Goal: Transaction & Acquisition: Purchase product/service

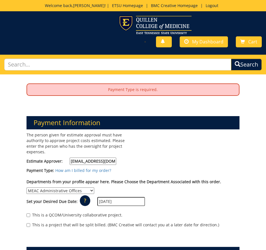
select select "263"
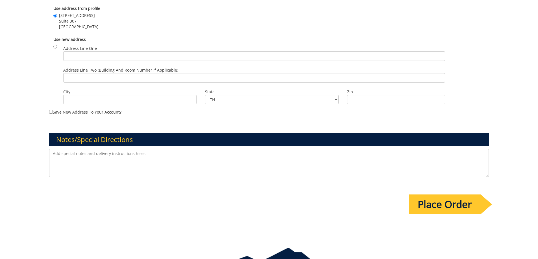
scroll to position [423, 0]
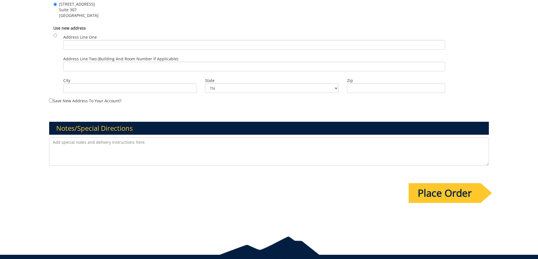
click at [62, 147] on textarea at bounding box center [269, 152] width 440 height 28
drag, startPoint x: 96, startPoint y: 152, endPoint x: 97, endPoint y: 126, distance: 26.0
click at [95, 152] on textarea at bounding box center [269, 152] width 440 height 28
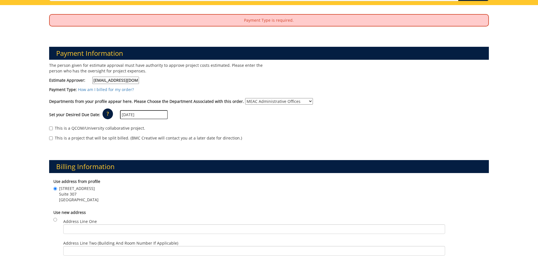
scroll to position [0, 0]
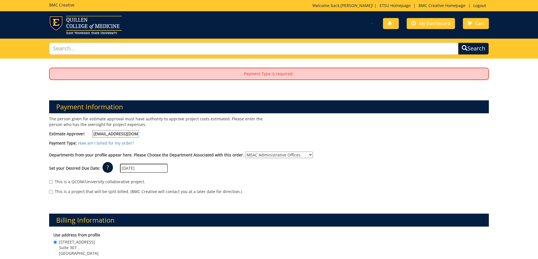
type textarea "Purchase order #008329"
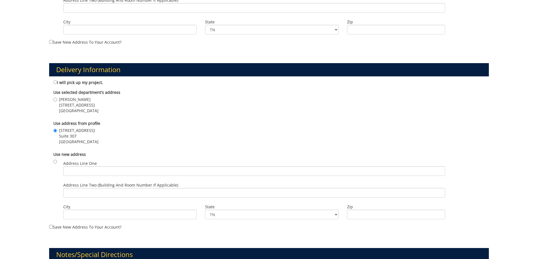
scroll to position [395, 0]
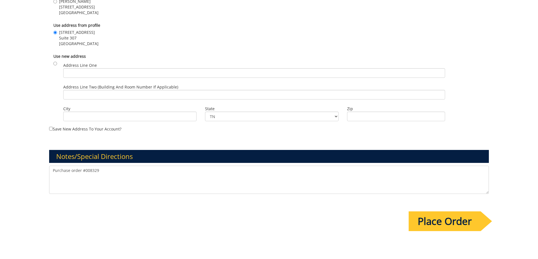
click at [266, 221] on input "Place Order" at bounding box center [445, 222] width 72 height 20
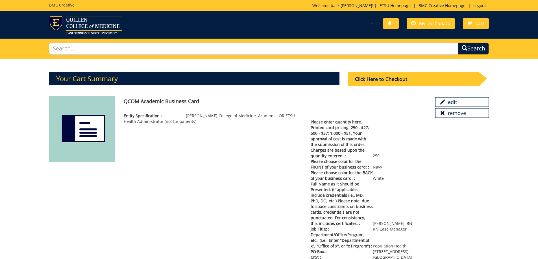
scroll to position [9, 0]
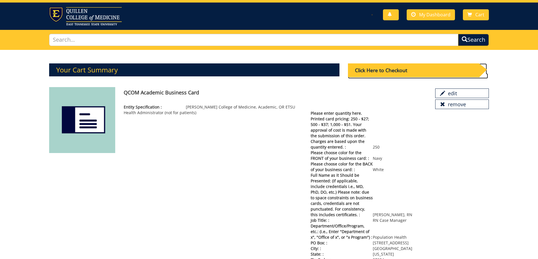
click at [407, 72] on div "Click Here to Checkout" at bounding box center [413, 71] width 131 height 14
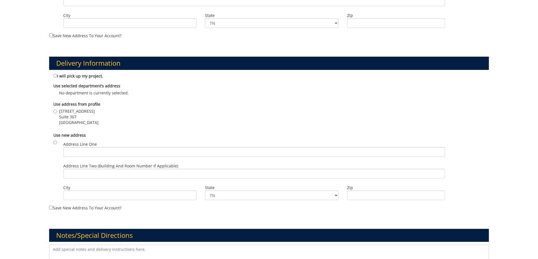
scroll to position [282, 0]
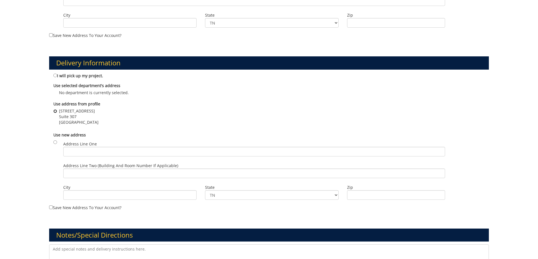
click at [56, 112] on input "[STREET_ADDRESS]" at bounding box center [55, 112] width 4 height 4
radio input "true"
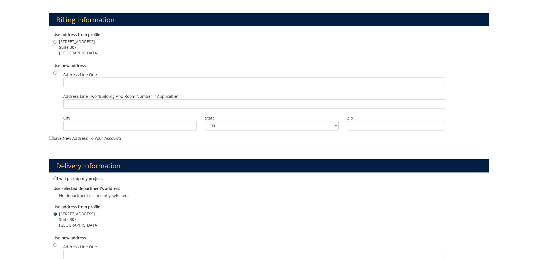
scroll to position [169, 0]
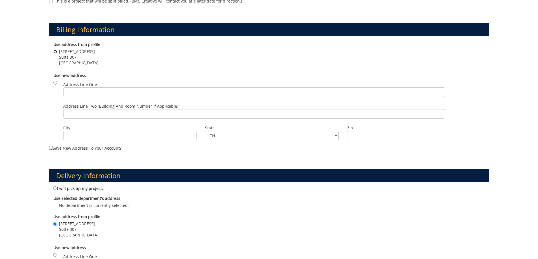
click at [55, 52] on input "[STREET_ADDRESS]" at bounding box center [55, 52] width 4 height 4
radio input "true"
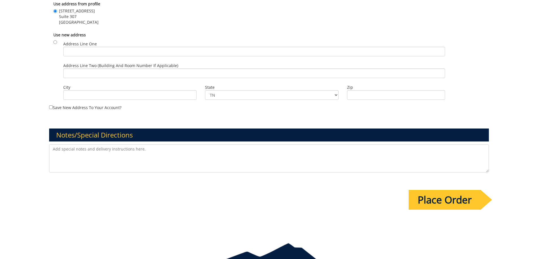
scroll to position [412, 0]
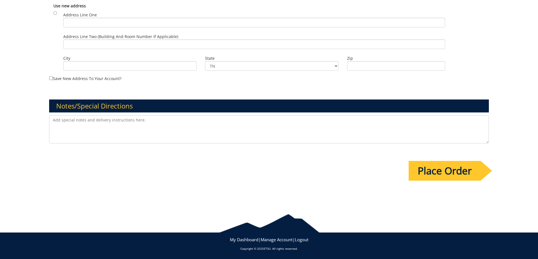
drag, startPoint x: 225, startPoint y: 129, endPoint x: 0, endPoint y: 33, distance: 245.0
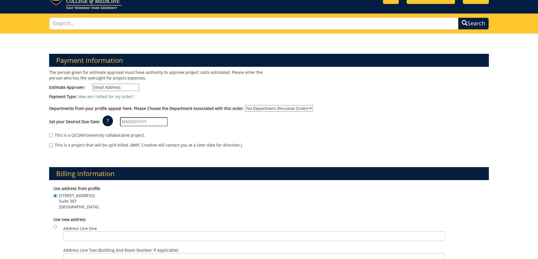
scroll to position [0, 0]
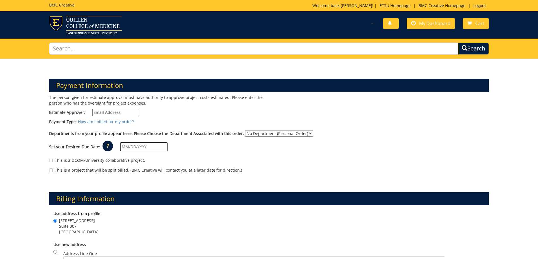
type textarea "Purchase order # 008329"
click at [113, 110] on input "Estimate Approver:" at bounding box center [115, 112] width 47 height 7
type input "[EMAIL_ADDRESS][DOMAIN_NAME]"
click at [304, 133] on select "No Department (Personal Order) MEAC Administrative Offices" at bounding box center [279, 133] width 68 height 6
select select "263"
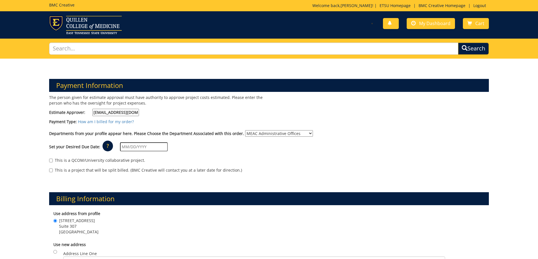
click at [245, 130] on select "No Department (Personal Order) MEAC Administrative Offices" at bounding box center [279, 133] width 68 height 6
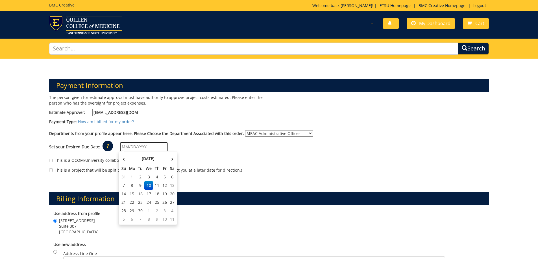
click at [140, 147] on input "text" at bounding box center [144, 147] width 48 height 9
click at [130, 201] on td "22" at bounding box center [132, 202] width 9 height 8
type input "[DATE]"
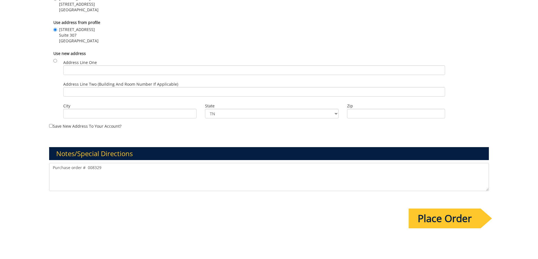
scroll to position [423, 0]
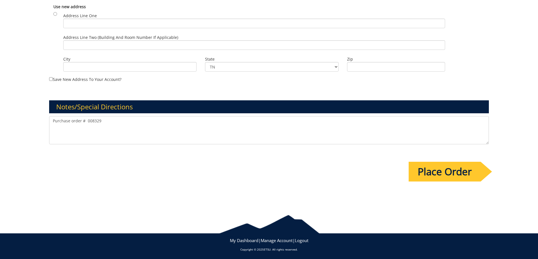
click at [446, 174] on input "Place Order" at bounding box center [445, 172] width 72 height 20
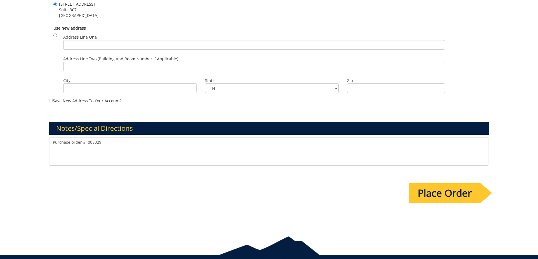
scroll to position [0, 0]
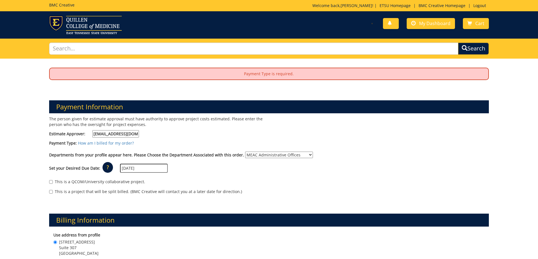
drag, startPoint x: 106, startPoint y: 58, endPoint x: 84, endPoint y: 66, distance: 23.5
click at [63, 71] on p "Payment Type is required." at bounding box center [269, 73] width 439 height 11
